Goal: Navigation & Orientation: Go to known website

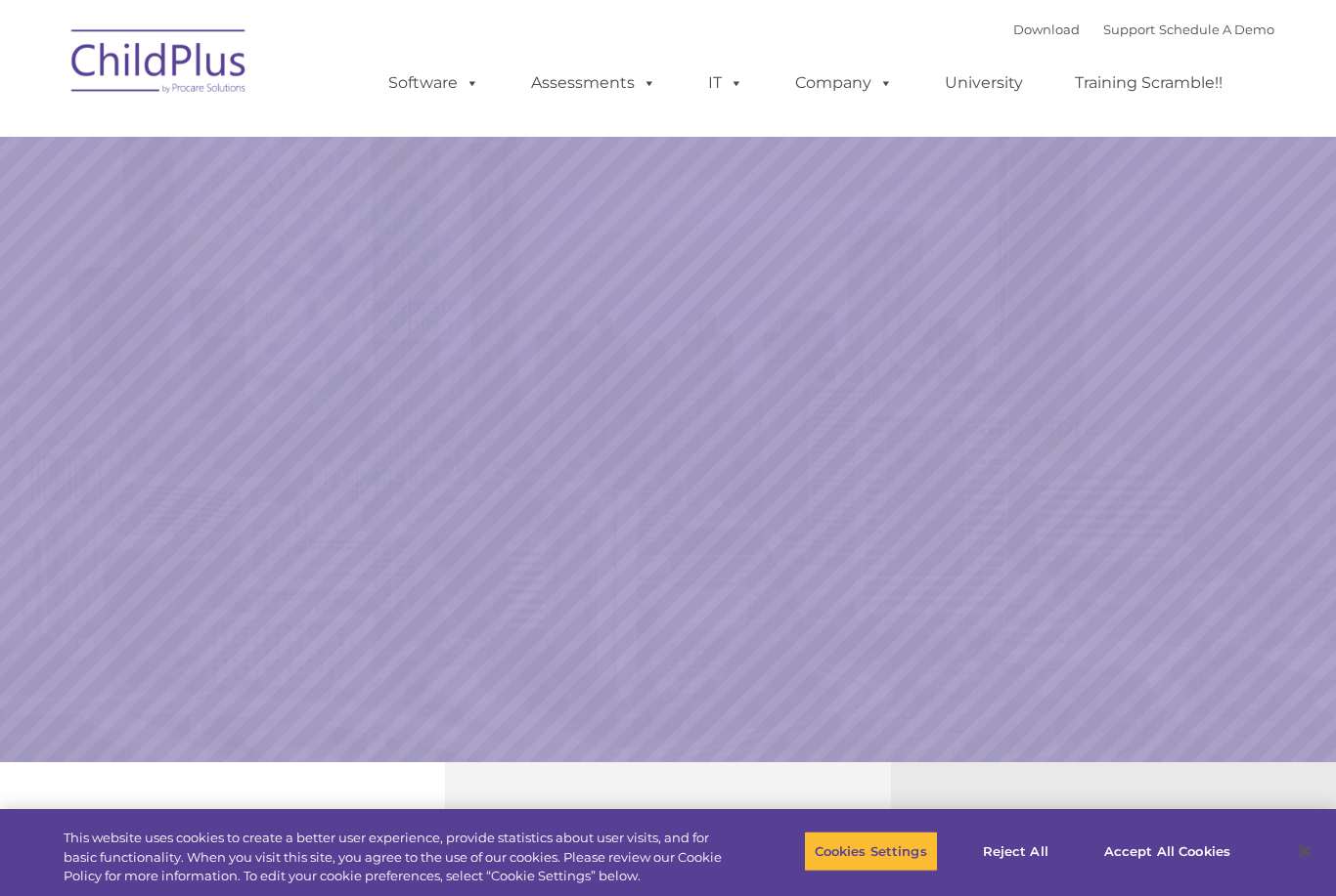
select select "MEDIUM"
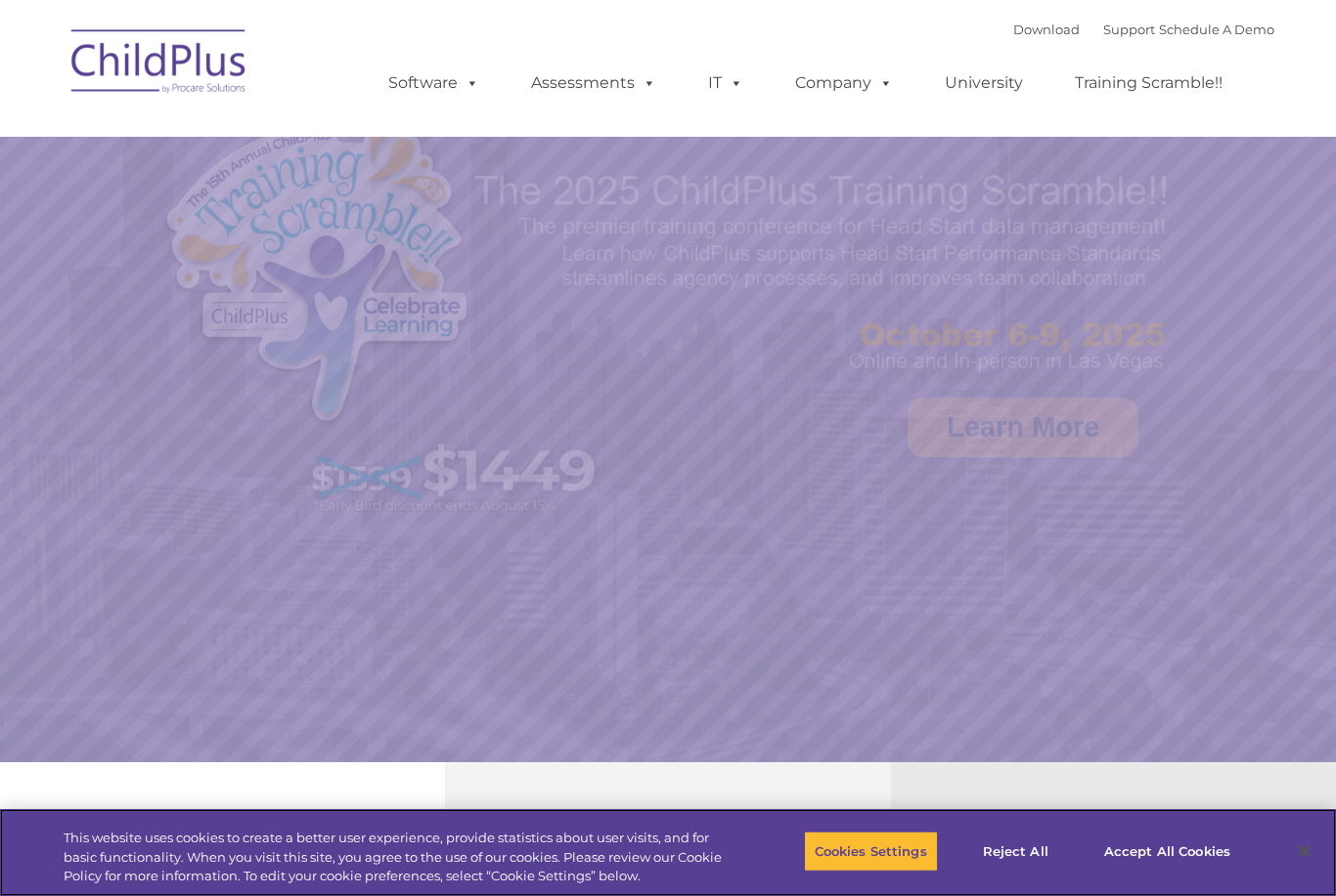
select select "MEDIUM"
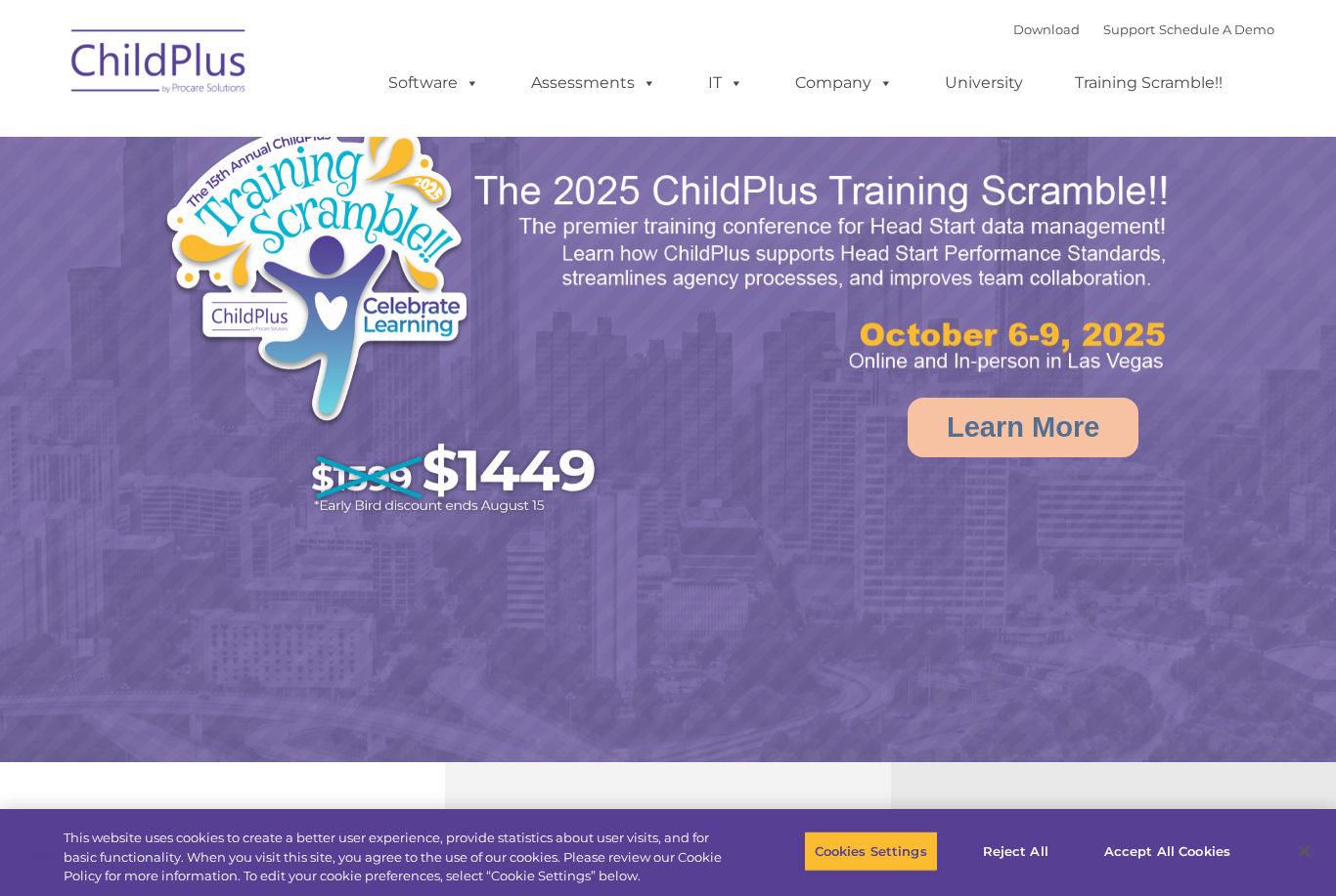
select select "MEDIUM"
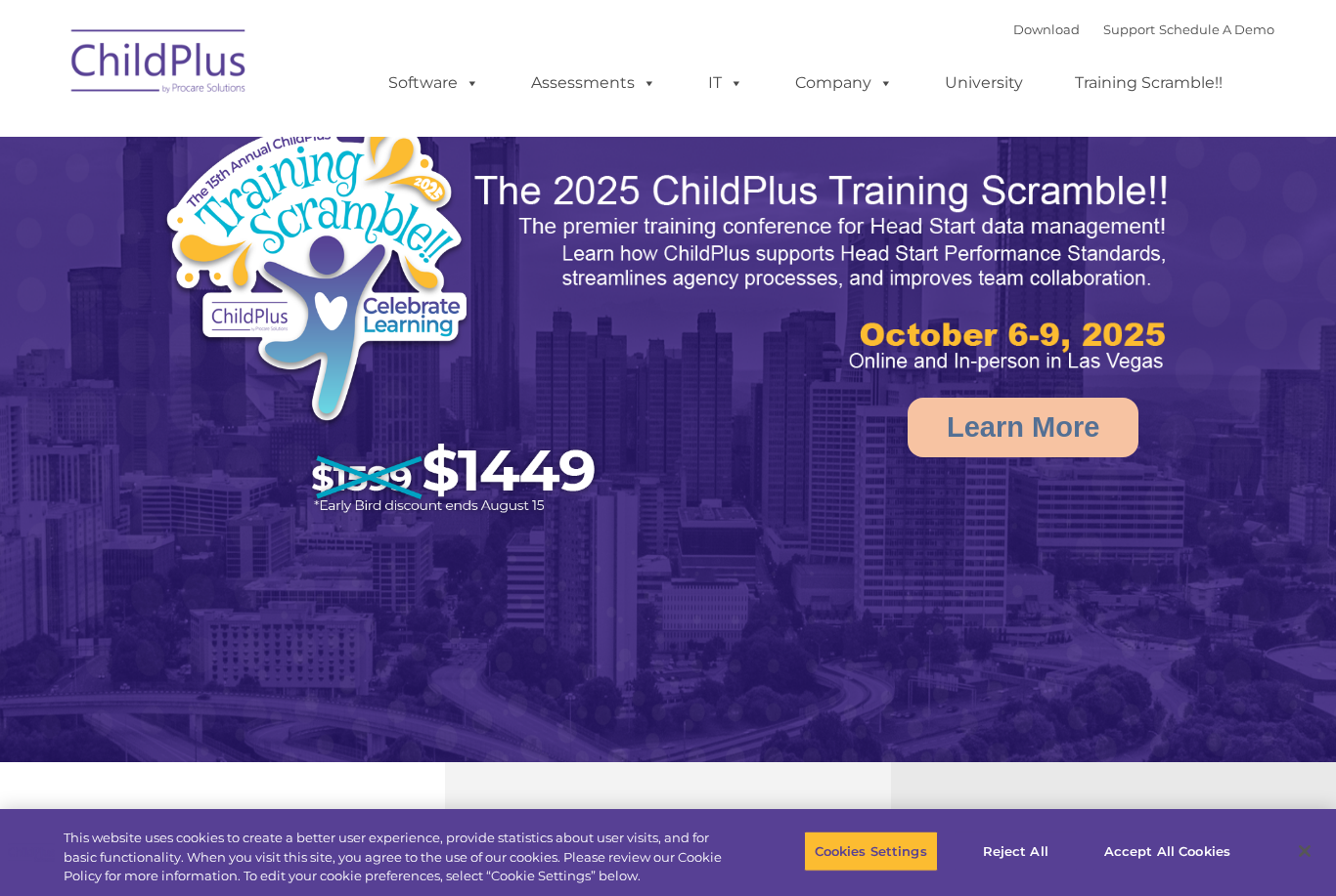
click at [172, 112] on img at bounding box center [159, 64] width 196 height 98
click at [214, 72] on img at bounding box center [159, 64] width 196 height 98
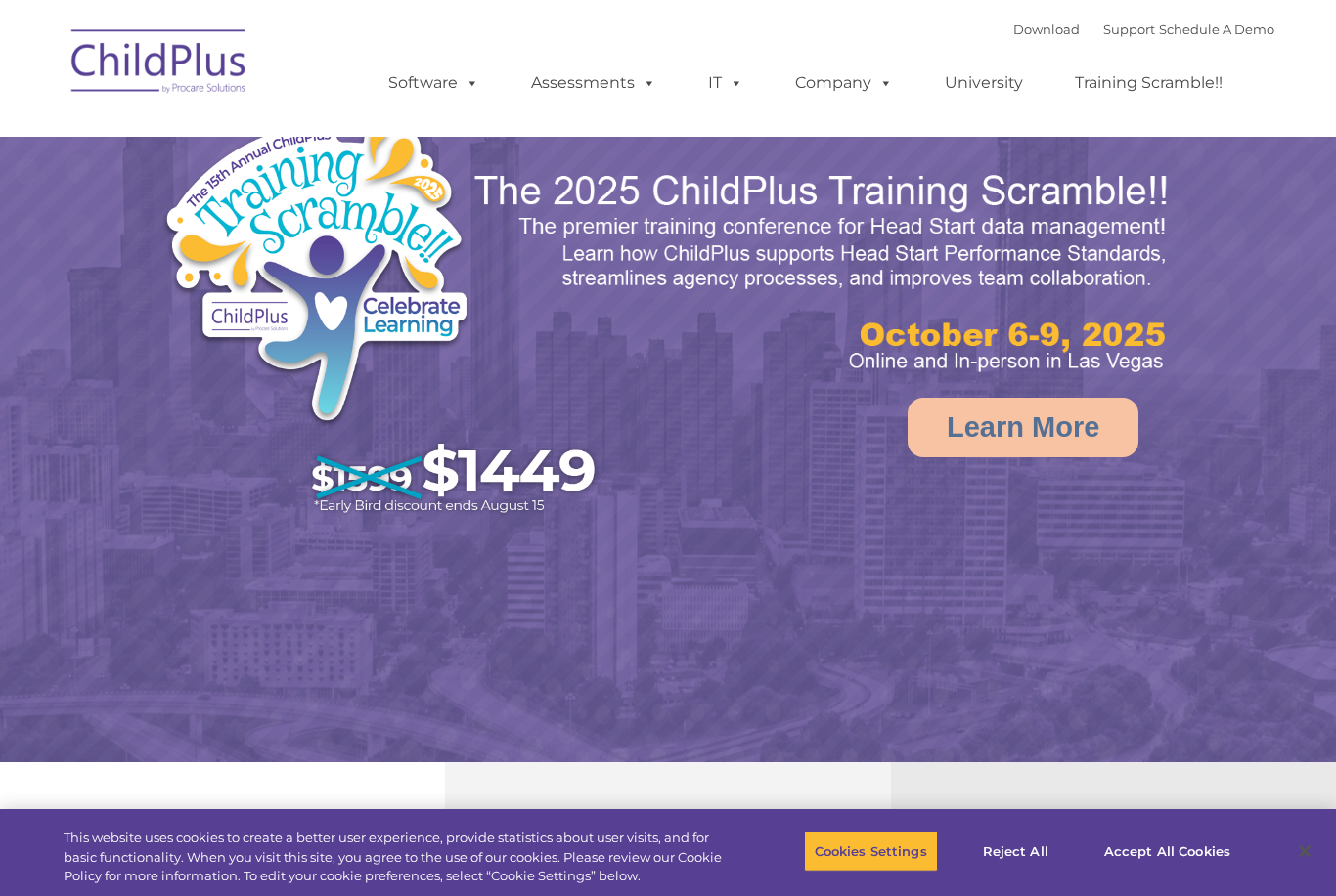
select select "MEDIUM"
